Goal: Communication & Community: Connect with others

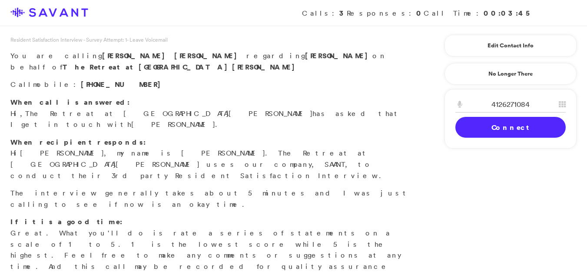
click at [513, 128] on link "Connect" at bounding box center [510, 127] width 110 height 21
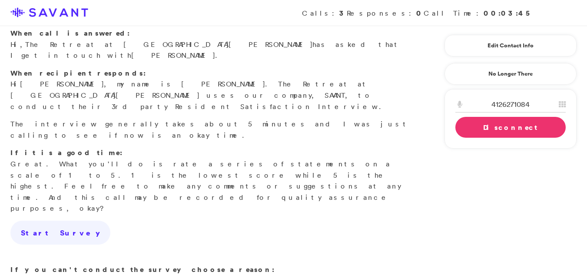
scroll to position [135, 0]
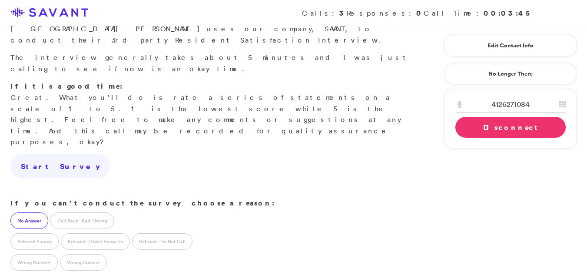
click at [37, 212] on label "No Answer" at bounding box center [29, 220] width 38 height 17
click at [506, 130] on link "Disconnect" at bounding box center [510, 127] width 110 height 21
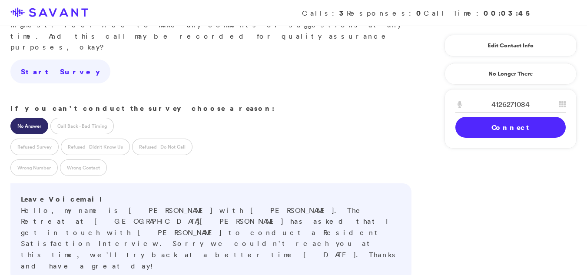
scroll to position [242, 0]
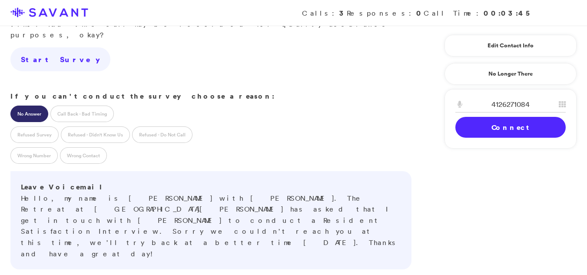
click at [505, 112] on div "4126271084" at bounding box center [510, 106] width 131 height 20
click at [517, 128] on link "Connect" at bounding box center [510, 127] width 110 height 21
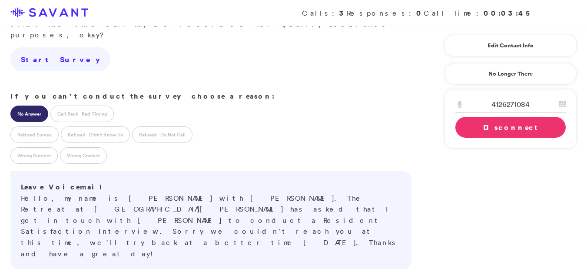
click at [525, 142] on div "4126271084 1 2 A B C 3 D E F 4 G H I 5 J K L 6 M N O 7 P Q R S 8 T U V 9 W X Y …" at bounding box center [510, 118] width 132 height 59
click at [517, 131] on link "Disconnect" at bounding box center [510, 127] width 110 height 21
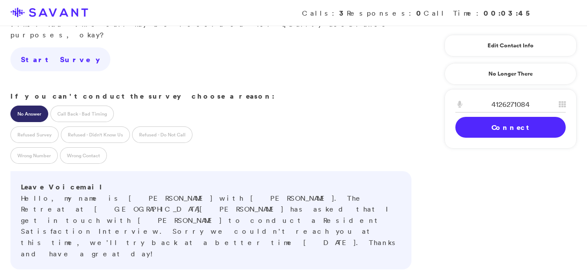
click at [469, 138] on div "4126271084 1 2 A B C 3 D E F 4 G H I 5 J K L 6 M N O 7 P Q R S 8 T U V 9 W X Y …" at bounding box center [510, 118] width 132 height 59
click at [467, 126] on link "Connect" at bounding box center [510, 127] width 110 height 21
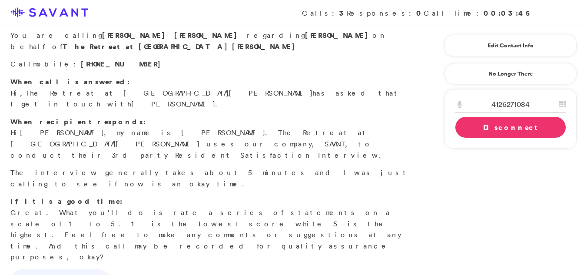
scroll to position [0, 0]
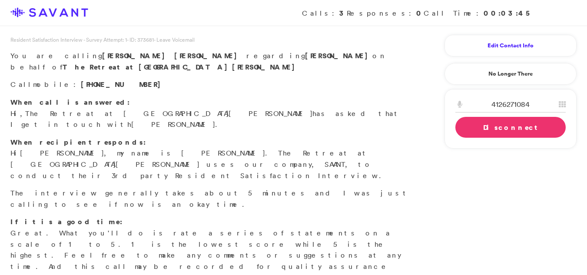
click at [493, 50] on link "Edit Contact Info" at bounding box center [510, 46] width 110 height 14
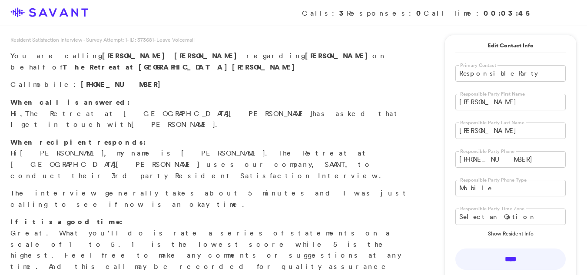
click at [491, 104] on input "[PERSON_NAME]" at bounding box center [510, 102] width 110 height 17
type input "H"
type input "[PERSON_NAME]"
click at [479, 132] on input "[PERSON_NAME]" at bounding box center [510, 130] width 110 height 17
type input "H"
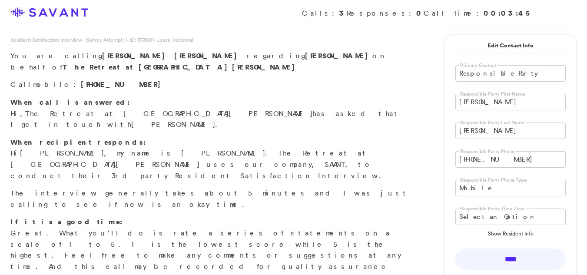
type input "[PERSON_NAME]"
click at [505, 158] on input "[PHONE_NUMBER]" at bounding box center [510, 159] width 110 height 17
click at [509, 155] on input "[PHONE_NUMBER]" at bounding box center [510, 159] width 110 height 17
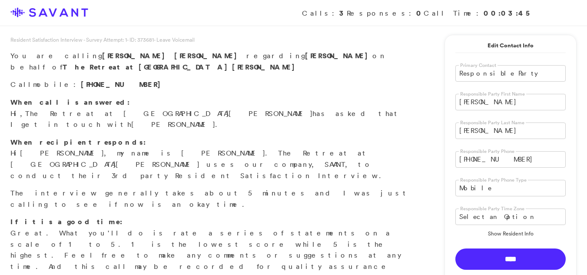
type input "[PHONE_NUMBER]"
click at [499, 261] on input "****" at bounding box center [510, 258] width 110 height 21
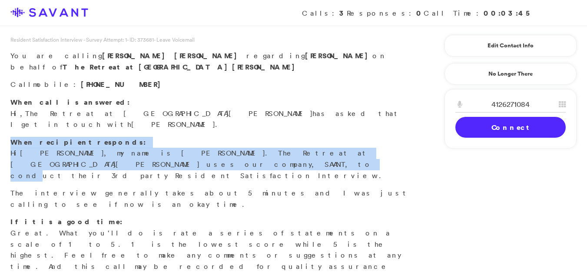
drag, startPoint x: 586, startPoint y: 113, endPoint x: 593, endPoint y: 129, distance: 17.9
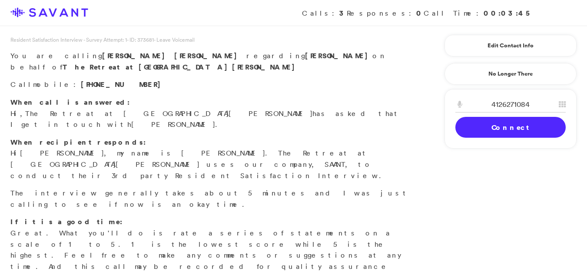
click at [542, 100] on input "4126271084" at bounding box center [510, 104] width 110 height 16
type input "[PHONE_NUMBER]"
click at [518, 127] on link "Connect" at bounding box center [510, 127] width 110 height 21
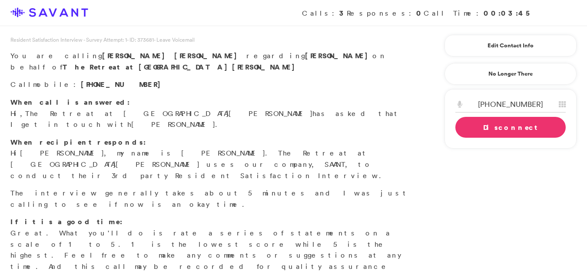
click at [513, 125] on link "Disconnect" at bounding box center [510, 127] width 110 height 21
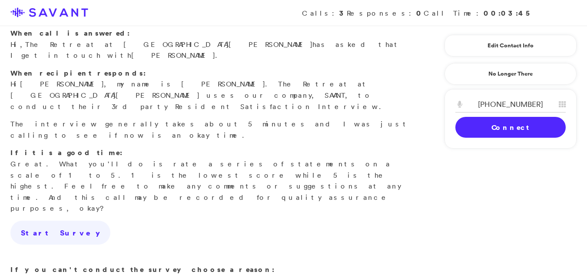
scroll to position [72, 0]
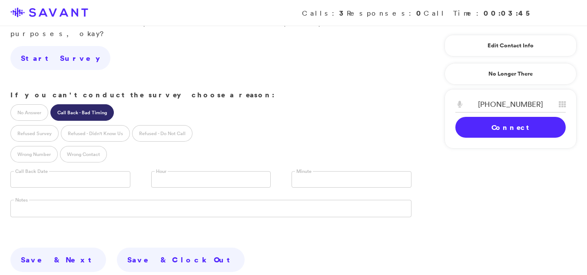
scroll to position [231, 0]
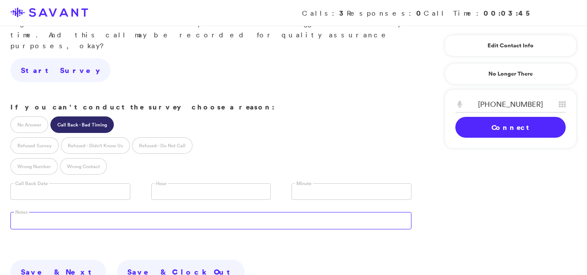
click at [108, 212] on textarea at bounding box center [210, 220] width 401 height 17
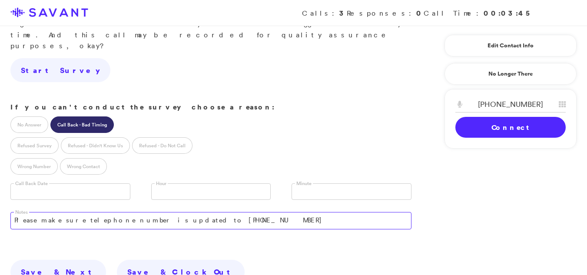
type textarea "Please make sure telephone number is updated to [PHONE_NUMBER]"
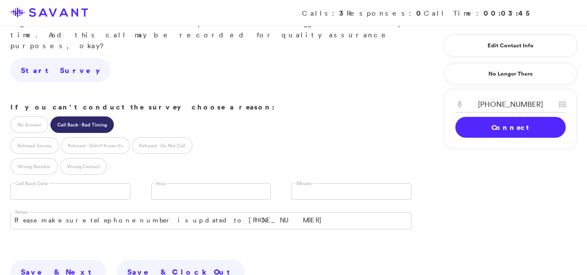
click at [37, 183] on input "text" at bounding box center [70, 191] width 120 height 17
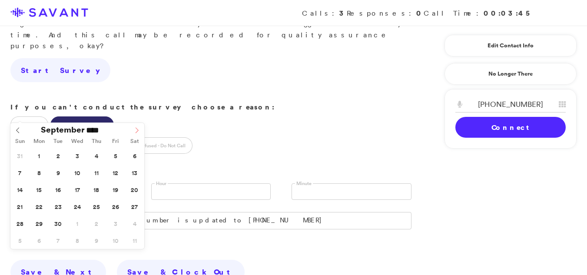
click at [139, 131] on icon at bounding box center [137, 130] width 6 height 6
type input "**********"
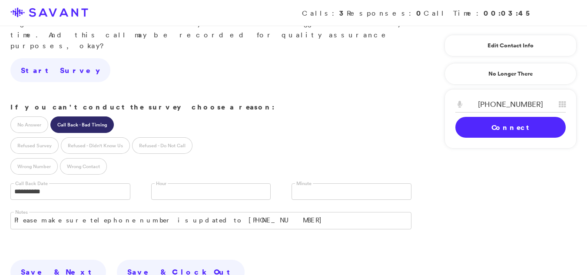
click at [185, 183] on link at bounding box center [211, 191] width 120 height 17
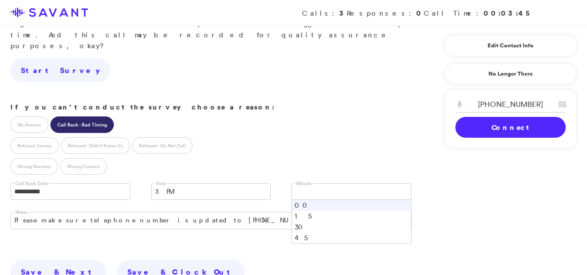
click at [318, 183] on link at bounding box center [351, 191] width 120 height 17
click at [302, 232] on li "45" at bounding box center [351, 237] width 119 height 11
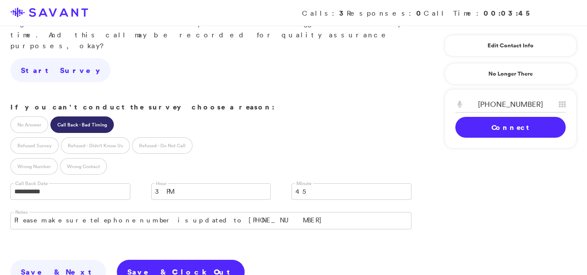
click at [117, 260] on link "Save & Clock Out" at bounding box center [181, 272] width 128 height 24
